Goal: Transaction & Acquisition: Purchase product/service

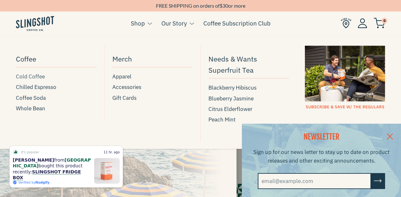
click at [31, 75] on span "Cold Coffee" at bounding box center [30, 76] width 29 height 9
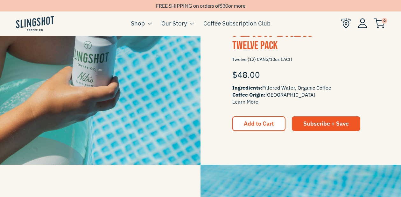
scroll to position [387, 0]
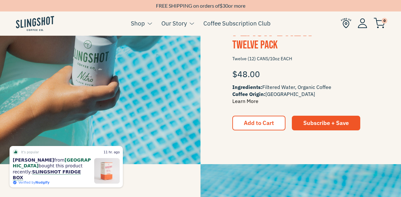
click at [246, 102] on link "Learn More" at bounding box center [245, 101] width 26 height 6
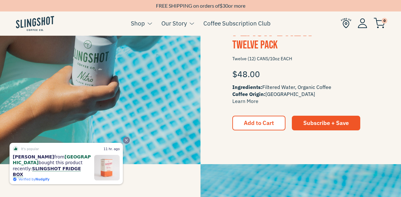
click at [125, 142] on icon "Close" at bounding box center [126, 140] width 4 height 4
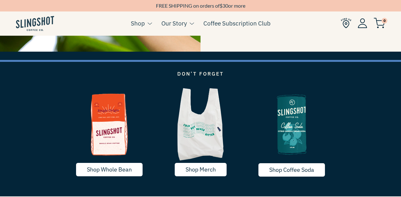
scroll to position [903, 0]
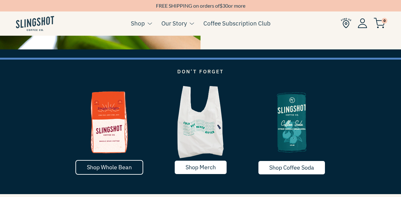
click at [99, 166] on span "Shop Whole Bean" at bounding box center [109, 166] width 45 height 7
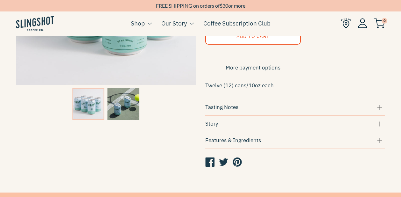
scroll to position [170, 0]
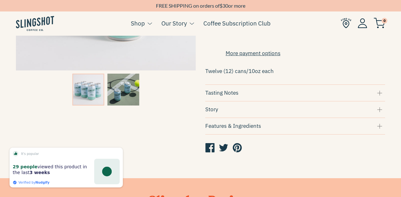
click at [225, 130] on div "Features & Ingredients" at bounding box center [295, 126] width 180 height 9
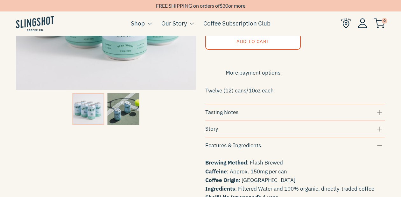
scroll to position [143, 0]
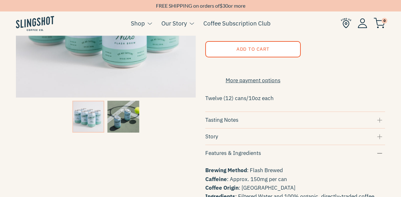
click at [224, 124] on div "Tasting Notes" at bounding box center [295, 120] width 180 height 9
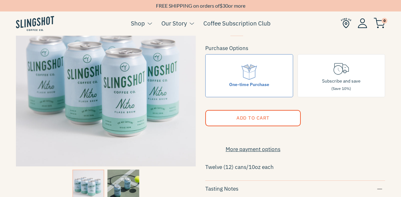
scroll to position [65, 0]
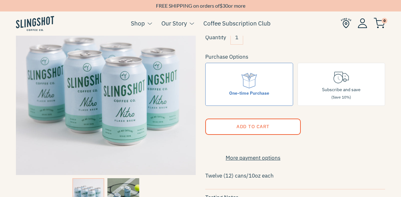
click at [224, 125] on button "Add to Cart" at bounding box center [252, 126] width 95 height 16
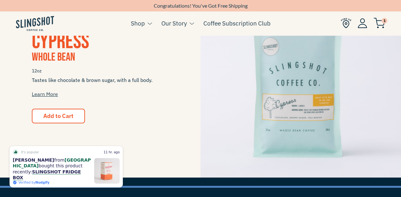
scroll to position [566, 0]
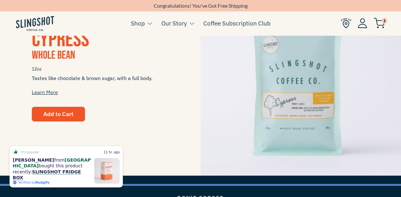
click at [71, 113] on span "Add to Cart" at bounding box center [58, 113] width 30 height 7
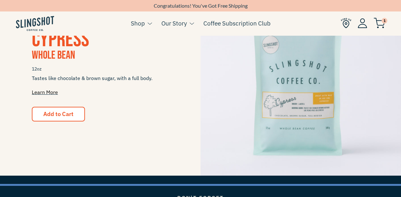
click at [44, 92] on link "Learn More" at bounding box center [45, 92] width 26 height 6
click at [46, 92] on link "Learn More" at bounding box center [45, 92] width 26 height 6
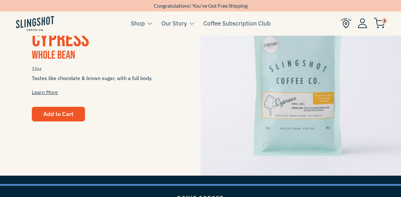
click at [65, 117] on button "Add to Cart" at bounding box center [58, 114] width 53 height 15
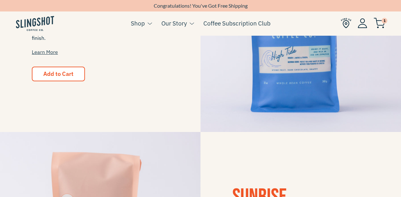
scroll to position [166, 0]
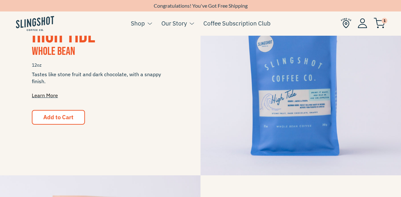
click at [50, 95] on link "Learn More" at bounding box center [45, 95] width 26 height 6
click at [50, 119] on span "Add to Cart" at bounding box center [58, 116] width 30 height 7
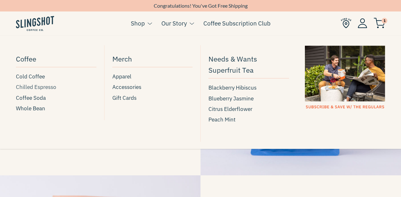
click at [47, 85] on span "Chilled Espresso" at bounding box center [36, 87] width 40 height 9
click at [36, 98] on span "Coffee Soda" at bounding box center [31, 98] width 30 height 9
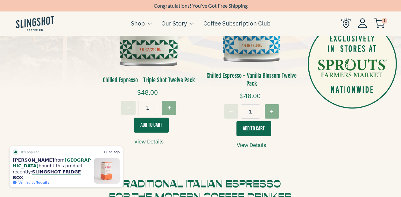
scroll to position [130, 0]
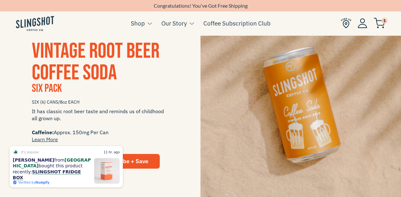
scroll to position [550, 0]
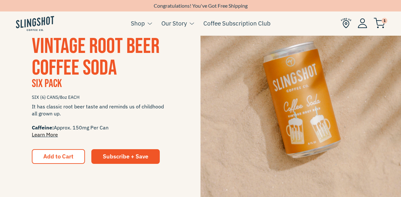
click at [47, 135] on link "Learn More" at bounding box center [45, 134] width 26 height 6
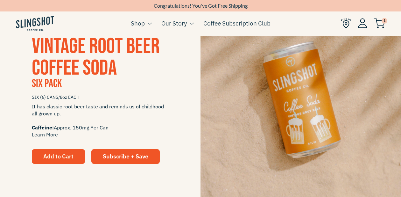
click at [62, 158] on span "Add to Cart" at bounding box center [58, 155] width 30 height 7
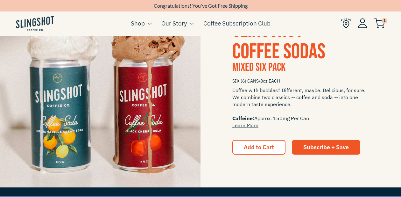
scroll to position [570, 0]
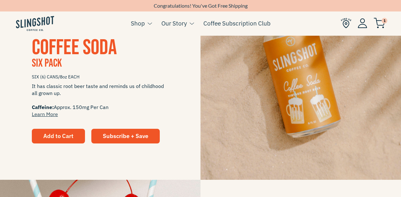
click at [59, 134] on span "Add to Cart" at bounding box center [58, 135] width 30 height 7
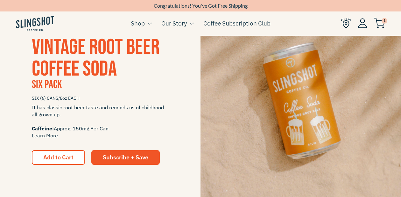
scroll to position [545, 0]
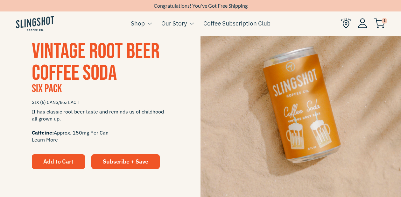
click at [56, 165] on button "Add to Cart" at bounding box center [58, 161] width 53 height 15
click at [382, 24] on img at bounding box center [379, 23] width 11 height 11
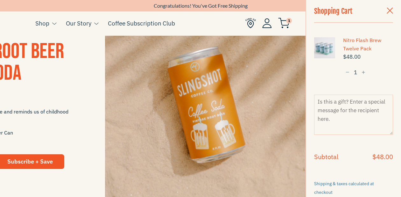
scroll to position [545, 0]
click at [30, 133] on span "It has classic root beer taste and reminds us of childhood all grown up. Caffei…" at bounding box center [4, 125] width 137 height 35
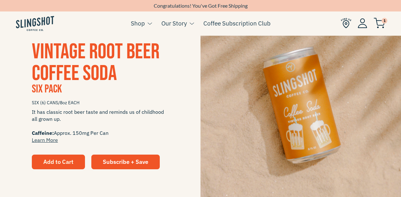
click at [37, 163] on button "Add to Cart" at bounding box center [58, 161] width 53 height 15
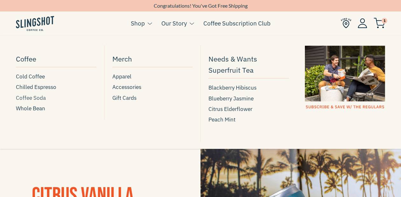
click at [39, 99] on span "Coffee Soda" at bounding box center [31, 98] width 30 height 9
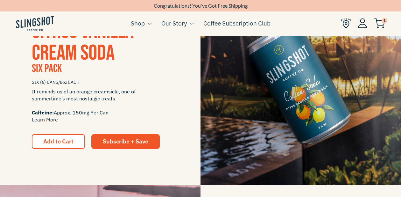
scroll to position [168, 0]
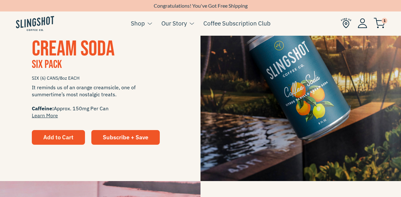
click at [66, 138] on span "Add to Cart" at bounding box center [58, 136] width 30 height 7
click at [63, 138] on span "Add to Cart" at bounding box center [58, 136] width 30 height 7
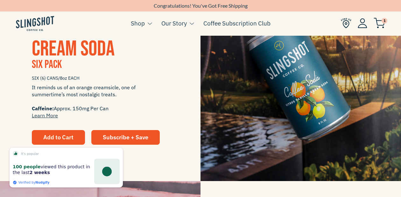
click at [63, 138] on span "Add to Cart" at bounding box center [58, 136] width 30 height 7
click at [60, 136] on span "Add to Cart" at bounding box center [58, 136] width 30 height 7
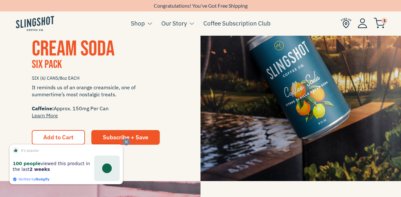
click at [126, 143] on icon "Close" at bounding box center [126, 141] width 4 height 4
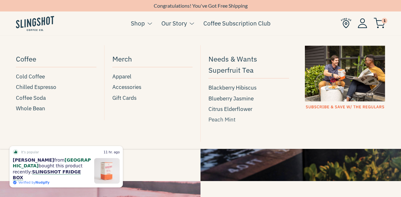
click at [218, 119] on span "Peach Mint" at bounding box center [222, 119] width 27 height 9
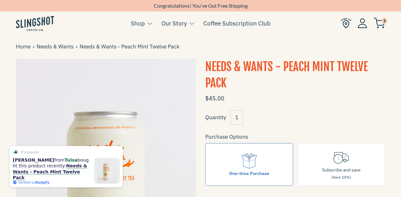
scroll to position [2, 0]
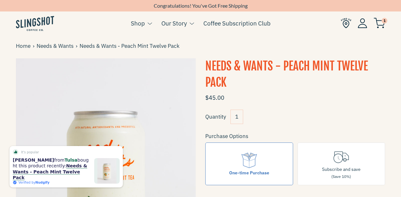
click at [379, 22] on img at bounding box center [379, 23] width 11 height 11
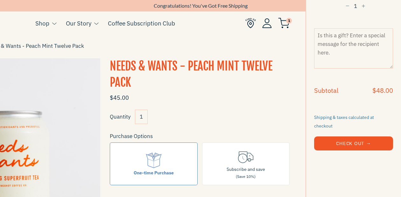
scroll to position [99, 0]
click at [315, 152] on shop-pay-wallet-button at bounding box center [314, 155] width 1 height 7
